Goal: Information Seeking & Learning: Check status

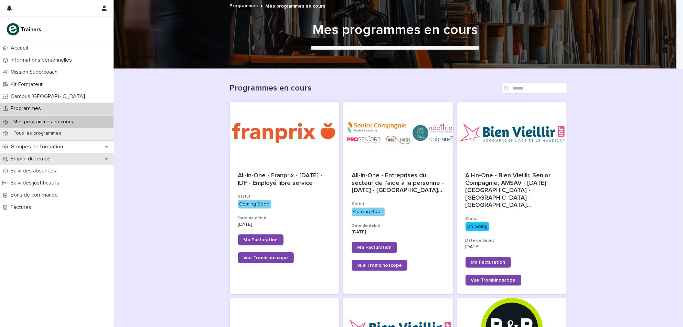
click at [54, 157] on p "Emploi du temps" at bounding box center [32, 159] width 48 height 7
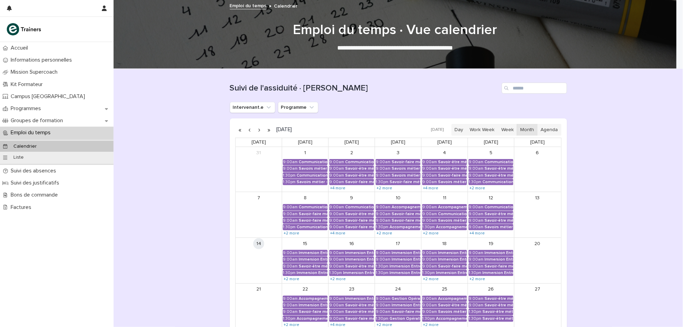
click at [246, 114] on ul "Intervenant.e Programme" at bounding box center [274, 107] width 91 height 14
click at [251, 108] on button "Intervenant.e" at bounding box center [252, 107] width 45 height 11
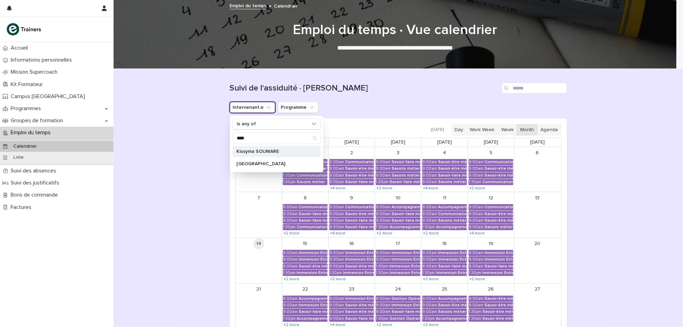
type input "****"
click at [239, 157] on div "Kissyma SOUMARE" at bounding box center [277, 151] width 88 height 11
click at [190, 202] on div "Loading... Saving… Loading... Saving… Suivi de l'assiduité · Vue Calendrier Int…" at bounding box center [399, 242] width 570 height 346
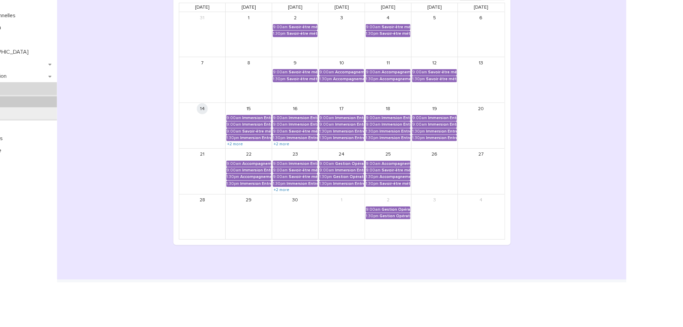
scroll to position [90, 0]
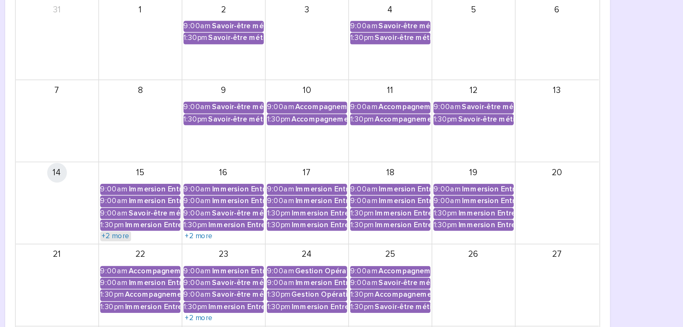
click at [293, 187] on link "+2 more" at bounding box center [291, 190] width 17 height 6
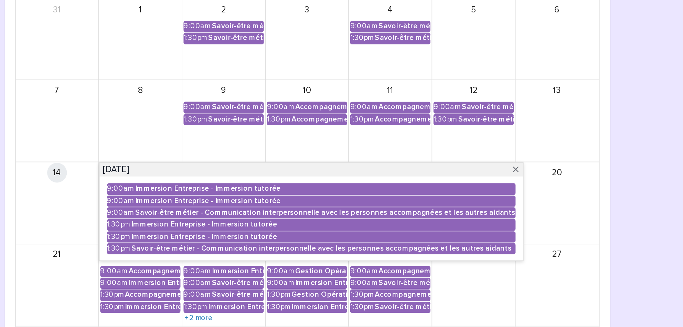
click at [268, 178] on div "14" at bounding box center [259, 170] width 46 height 45
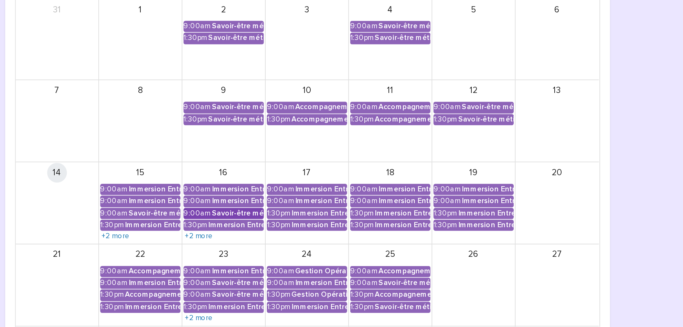
click at [347, 176] on div "Savoir-être métier - Communication interpersonnelle avec les personnes accompag…" at bounding box center [359, 176] width 29 height 5
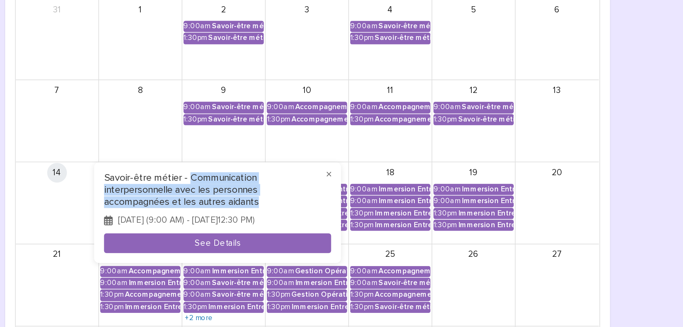
drag, startPoint x: 373, startPoint y: 169, endPoint x: 333, endPoint y: 150, distance: 43.4
click at [333, 150] on div "× Savoir-être métier - Communication interpersonnelle avec les personnes accomp…" at bounding box center [348, 176] width 138 height 56
copy h3 "Communication interpersonnelle avec les personnes accompagnées et les autres ai…"
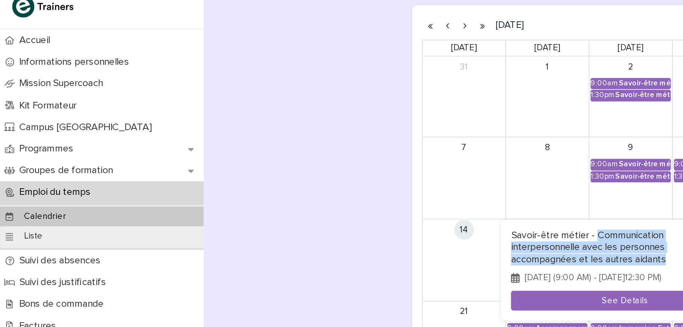
click at [25, 82] on div at bounding box center [341, 163] width 683 height 327
click at [25, 82] on p "Kit Formateur" at bounding box center [28, 84] width 40 height 7
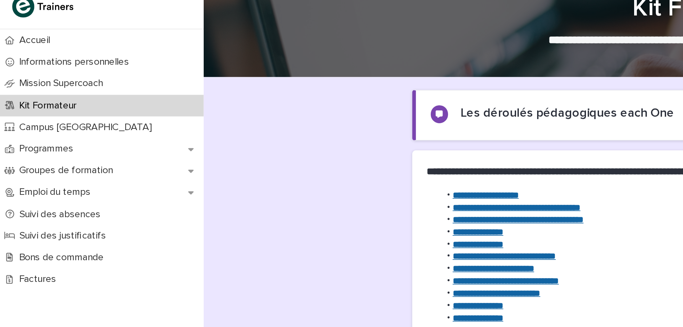
click at [305, 149] on strong "**********" at bounding box center [288, 148] width 73 height 5
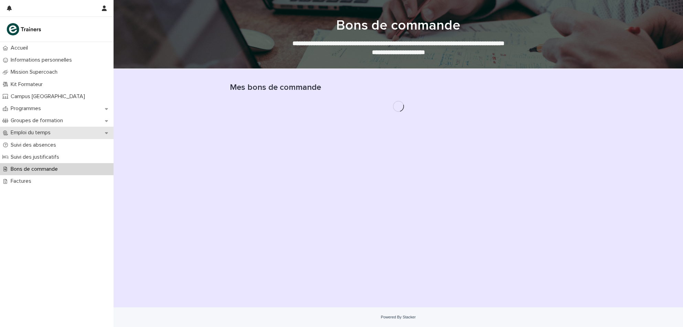
click at [27, 130] on p "Emploi du temps" at bounding box center [32, 132] width 48 height 7
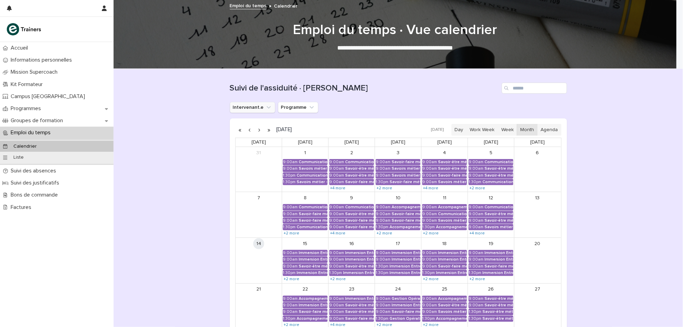
click at [252, 111] on button "Intervenant.e" at bounding box center [252, 107] width 45 height 11
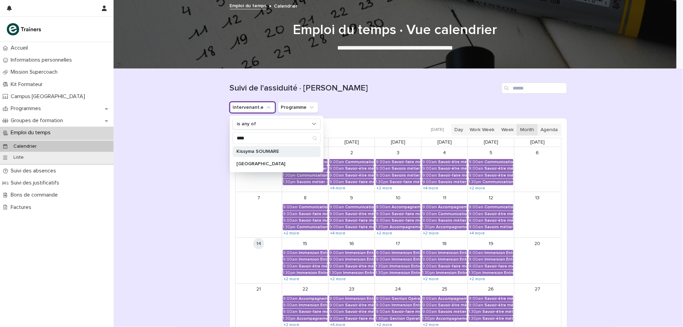
type input "****"
click at [247, 155] on div "Kissyma SOUMARE" at bounding box center [277, 151] width 88 height 11
click at [186, 190] on div "Loading... Saving… Loading... Saving… Suivi de l'assiduité · Vue Calendrier Int…" at bounding box center [399, 242] width 570 height 346
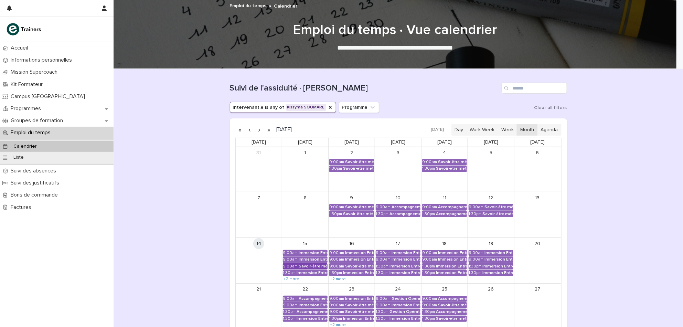
click at [305, 266] on div "Savoir-être métier - Communication interpersonnelle avec les personnes accompag…" at bounding box center [313, 266] width 29 height 5
